Goal: Information Seeking & Learning: Compare options

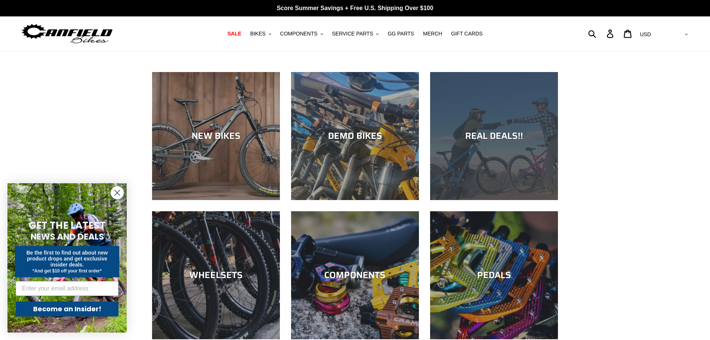
click at [499, 141] on div "REAL DEALS!!" at bounding box center [494, 135] width 128 height 11
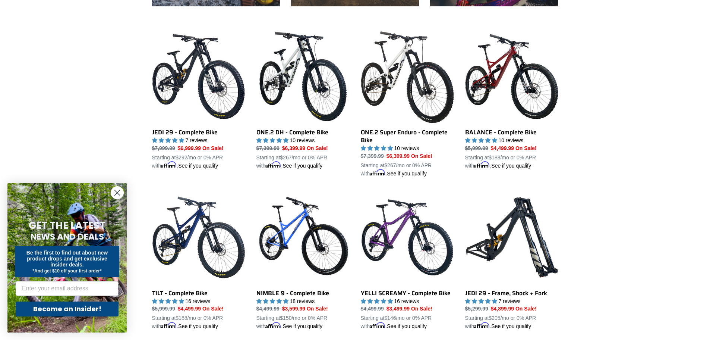
scroll to position [485, 0]
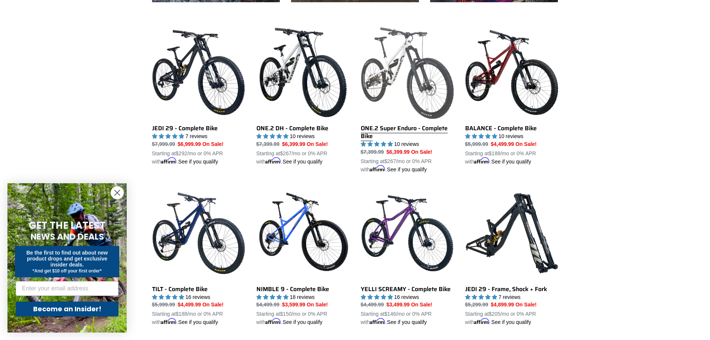
click at [376, 132] on link "ONE.2 Super Enduro - Complete Bike" at bounding box center [407, 100] width 93 height 148
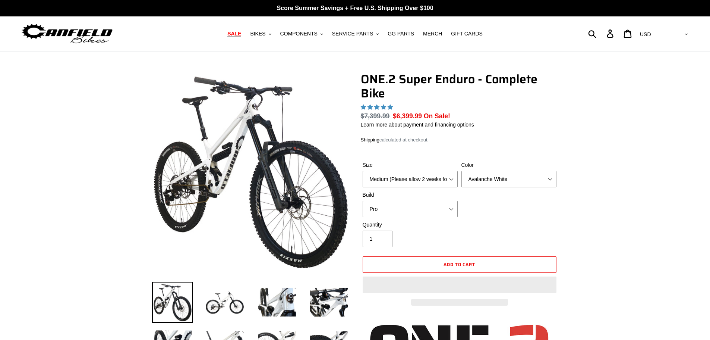
select select "highest-rating"
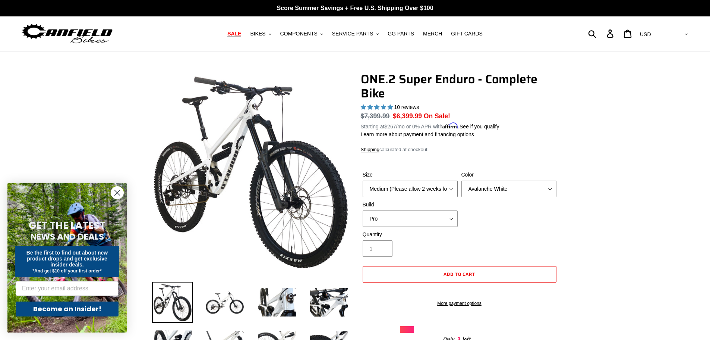
click at [433, 187] on select "Medium (Please allow 2 weeks for delivery) Large (Sold Out)" at bounding box center [410, 188] width 95 height 16
click at [483, 190] on select "Avalanche White Bentonite Grey" at bounding box center [509, 188] width 95 height 16
click at [462, 180] on select "Avalanche White Bentonite Grey" at bounding box center [509, 188] width 95 height 16
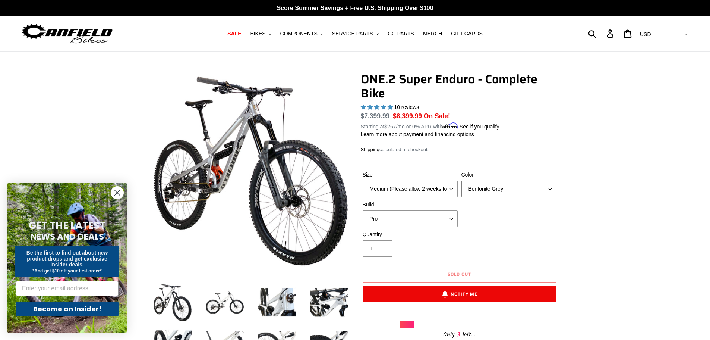
click at [495, 189] on select "Avalanche White Bentonite Grey" at bounding box center [509, 188] width 95 height 16
select select "Avalanche White"
click at [462, 180] on select "Avalanche White Bentonite Grey" at bounding box center [509, 188] width 95 height 16
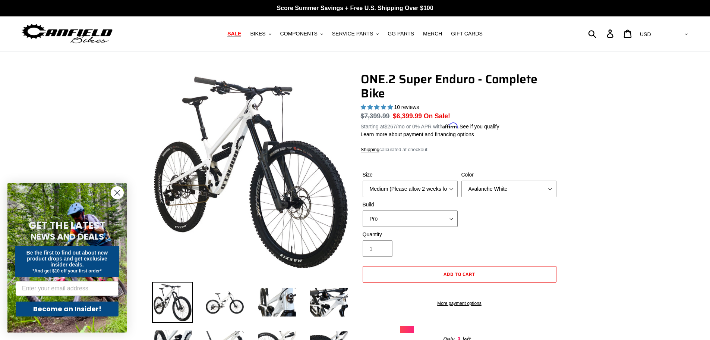
click at [424, 215] on select "Pro" at bounding box center [410, 218] width 95 height 16
click at [239, 295] on img at bounding box center [224, 301] width 41 height 41
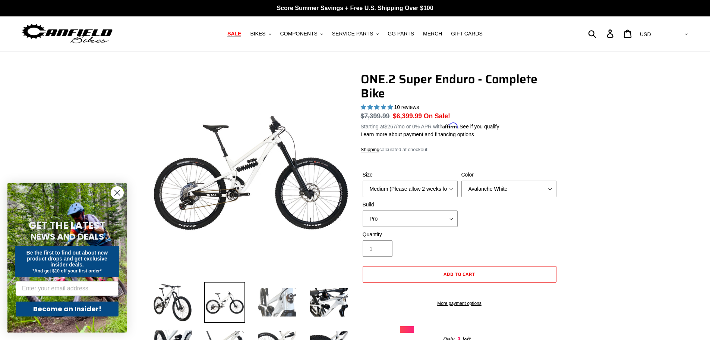
click at [275, 302] on img at bounding box center [276, 301] width 41 height 41
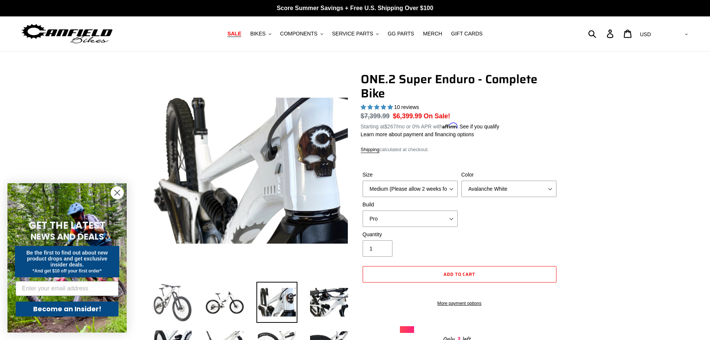
click at [165, 292] on img at bounding box center [172, 301] width 41 height 41
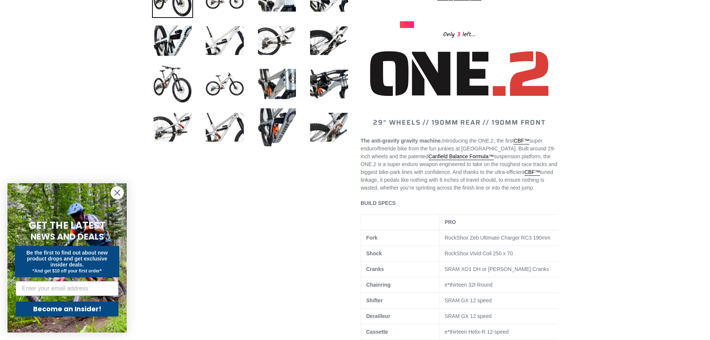
scroll to position [336, 0]
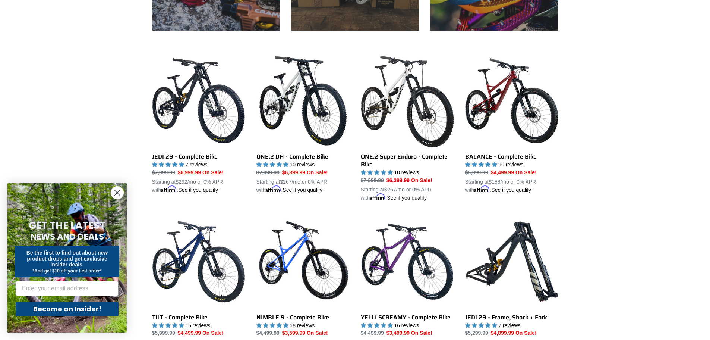
scroll to position [373, 0]
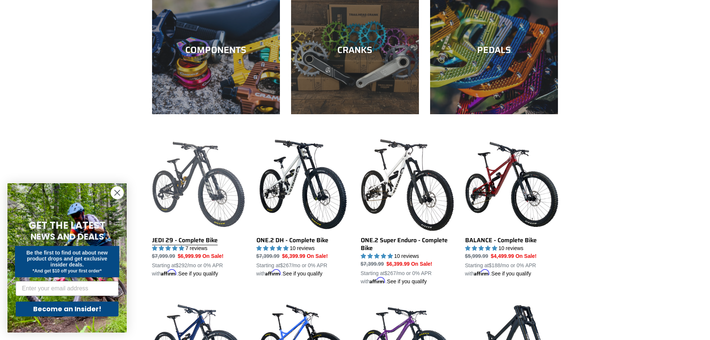
click at [194, 188] on link "JEDI 29 - Complete Bike" at bounding box center [198, 208] width 93 height 140
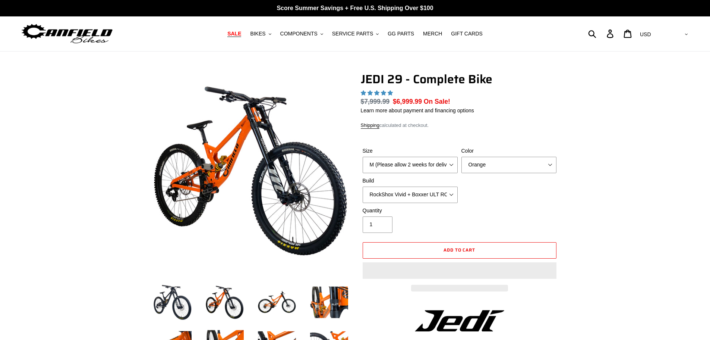
select select "highest-rating"
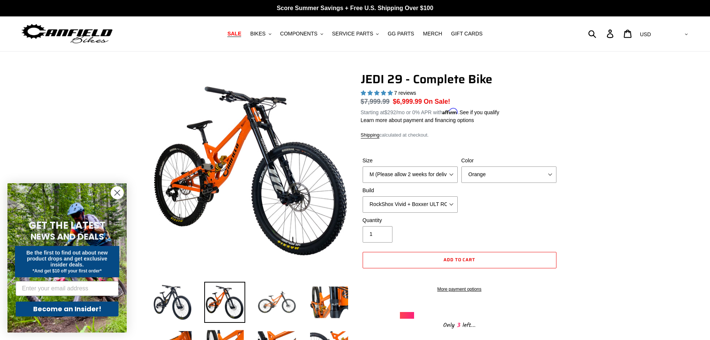
click at [270, 295] on img at bounding box center [276, 301] width 41 height 41
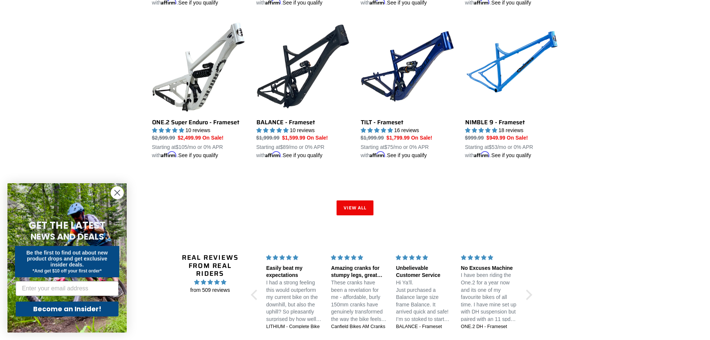
scroll to position [1118, 0]
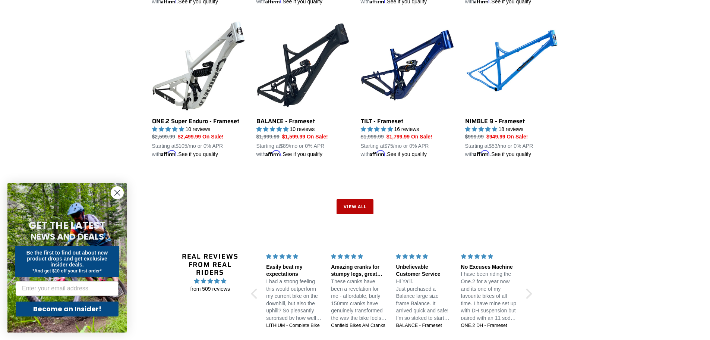
click at [367, 201] on link "View all" at bounding box center [355, 206] width 37 height 15
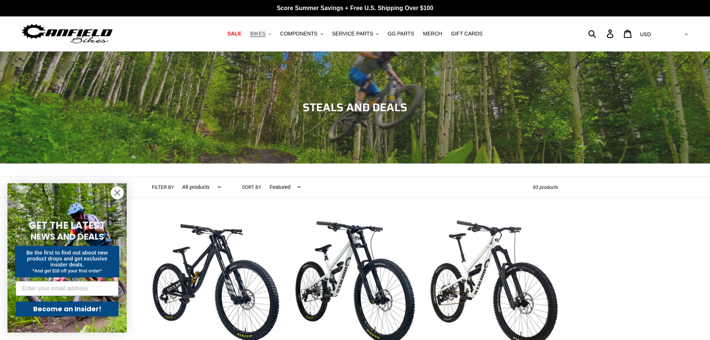
click at [274, 34] on button "BIKES .cls-1{fill:#231f20}" at bounding box center [260, 34] width 28 height 10
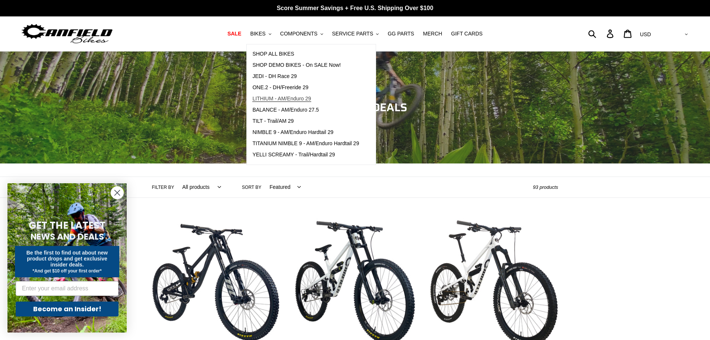
click at [305, 98] on span "LITHIUM - AM/Enduro 29" at bounding box center [281, 98] width 59 height 6
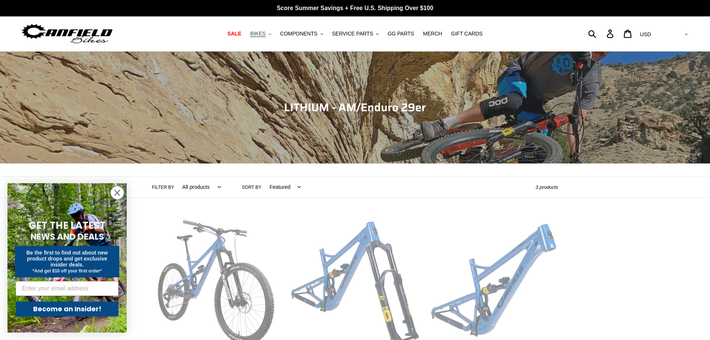
click at [275, 33] on button "BIKES .cls-1{fill:#231f20}" at bounding box center [260, 34] width 28 height 10
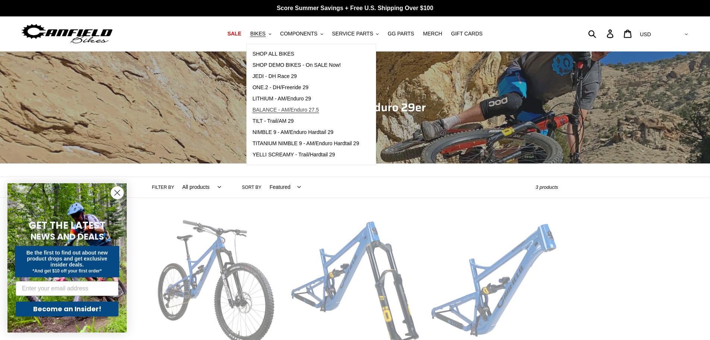
click at [304, 110] on span "BALANCE - AM/Enduro 27.5" at bounding box center [285, 110] width 66 height 6
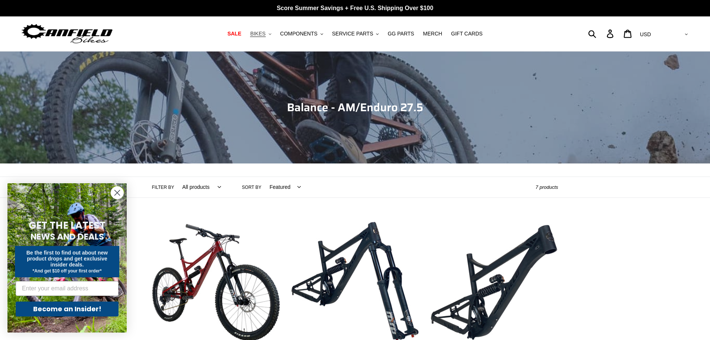
click at [271, 34] on icon ".cls-1{fill:#231f20}" at bounding box center [270, 34] width 3 height 3
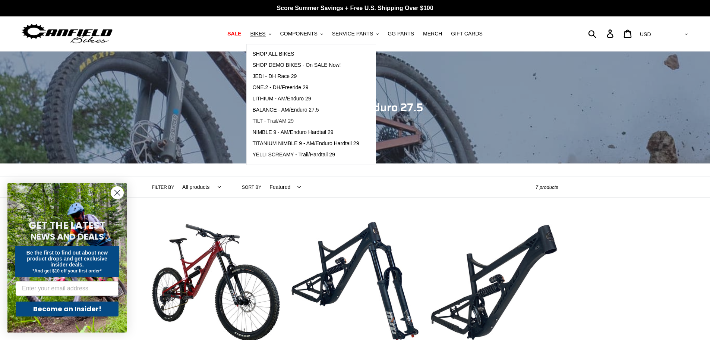
click at [305, 120] on link "TILT - Trail/AM 29" at bounding box center [306, 121] width 118 height 11
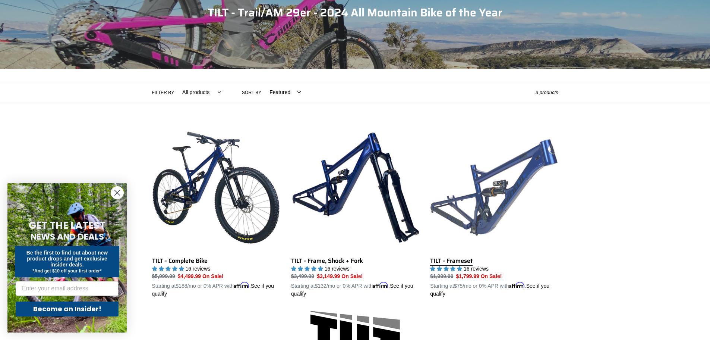
scroll to position [112, 0]
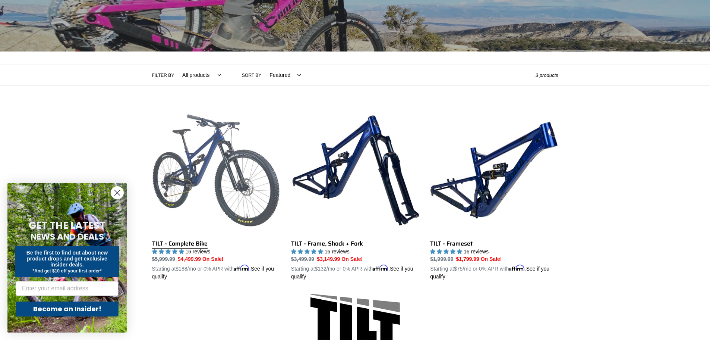
click at [194, 165] on link "TILT - Complete Bike" at bounding box center [216, 193] width 128 height 174
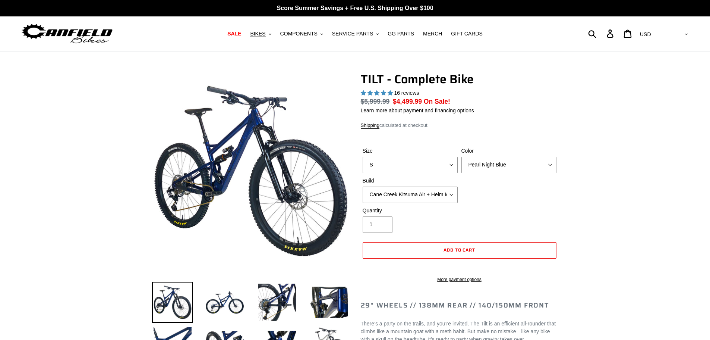
select select "highest-rating"
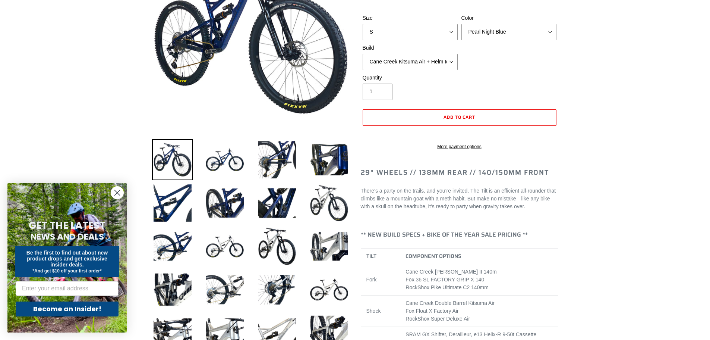
scroll to position [149, 0]
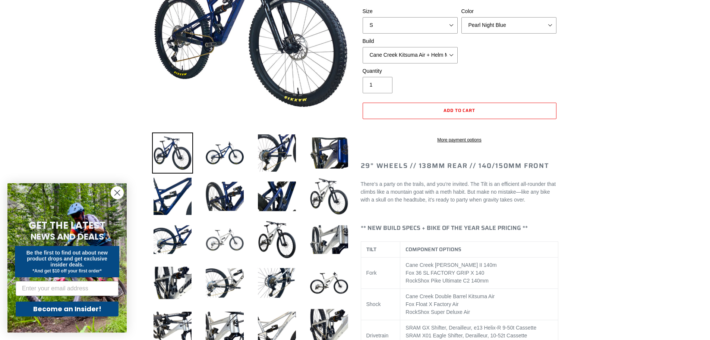
click at [226, 239] on img at bounding box center [224, 239] width 41 height 41
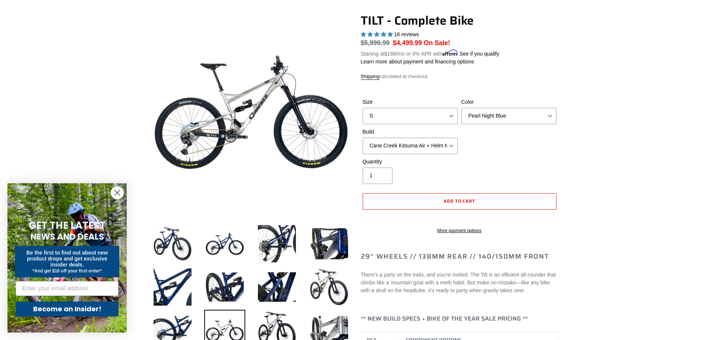
scroll to position [37, 0]
